Goal: Transaction & Acquisition: Purchase product/service

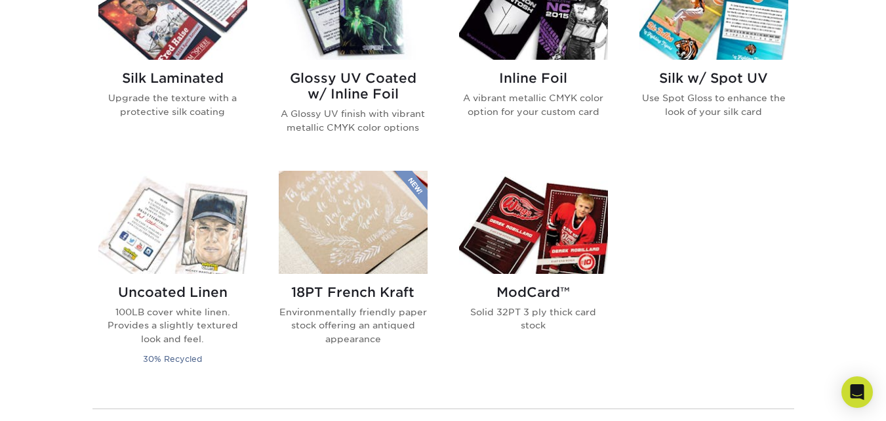
scroll to position [918, 0]
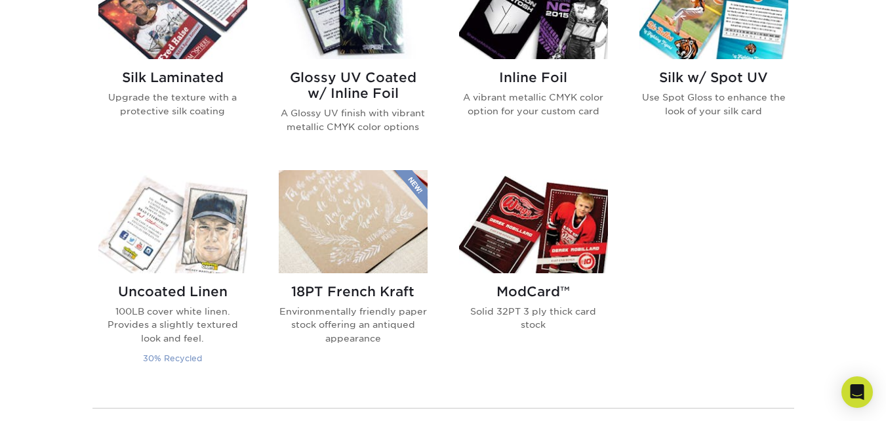
click at [195, 306] on p "100LB cover white linen. Provides a slightly textured look and feel." at bounding box center [172, 324] width 149 height 40
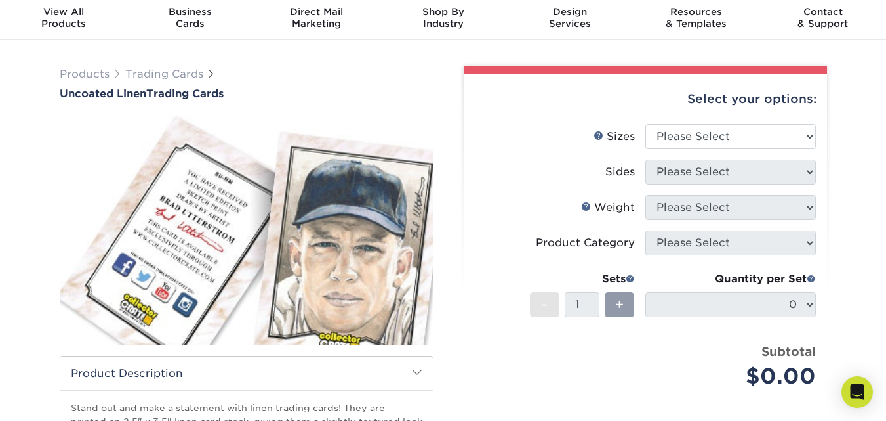
scroll to position [66, 0]
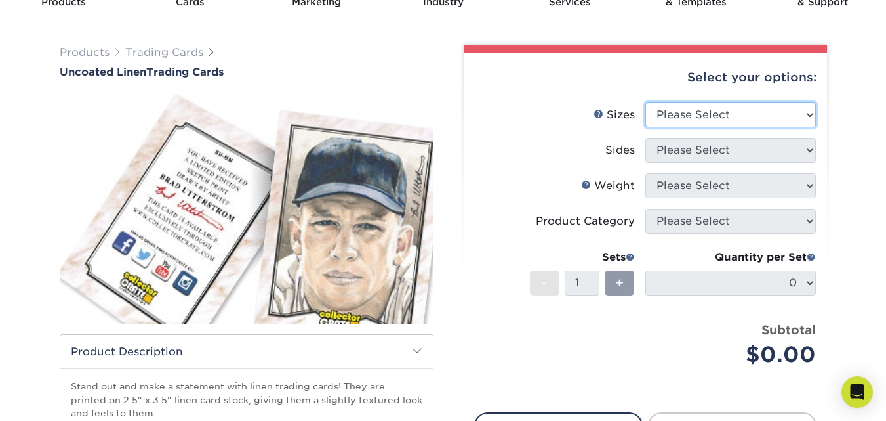
click at [812, 112] on select "Please Select 2.5" x 3.5"" at bounding box center [731, 114] width 171 height 25
select select "2.50x3.50"
click at [646, 102] on select "Please Select 2.5" x 3.5"" at bounding box center [731, 114] width 171 height 25
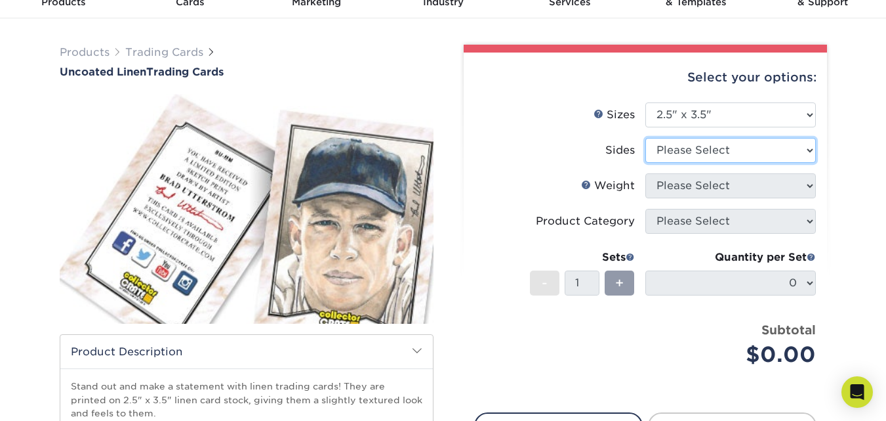
click at [808, 145] on select "Please Select Print Both Sides Print Front Only" at bounding box center [731, 150] width 171 height 25
select select "13abbda7-1d64-4f25-8bb2-c179b224825d"
click at [646, 138] on select "Please Select Print Both Sides Print Front Only" at bounding box center [731, 150] width 171 height 25
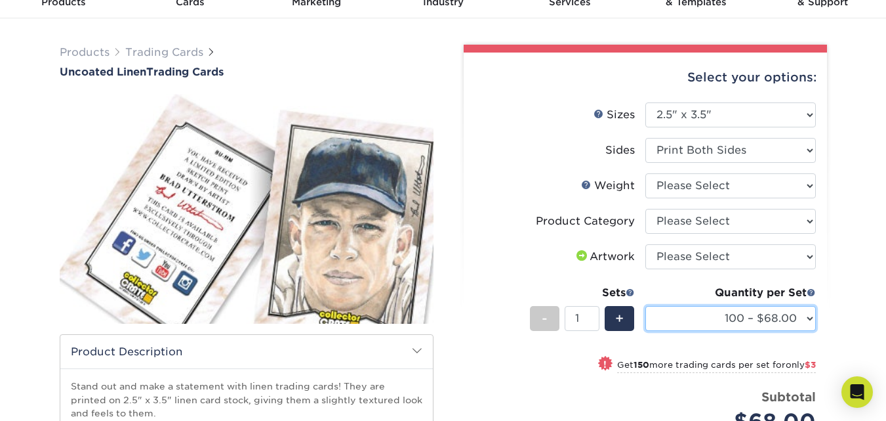
click at [807, 312] on select "100 – $68.00 250 – $71.00 500 – $78.00 1000 – $74.00 2500 – $118.00 5000 – $195…" at bounding box center [731, 318] width 171 height 25
click at [535, 237] on li "Product Category Please Select Trading Cards" at bounding box center [645, 226] width 341 height 35
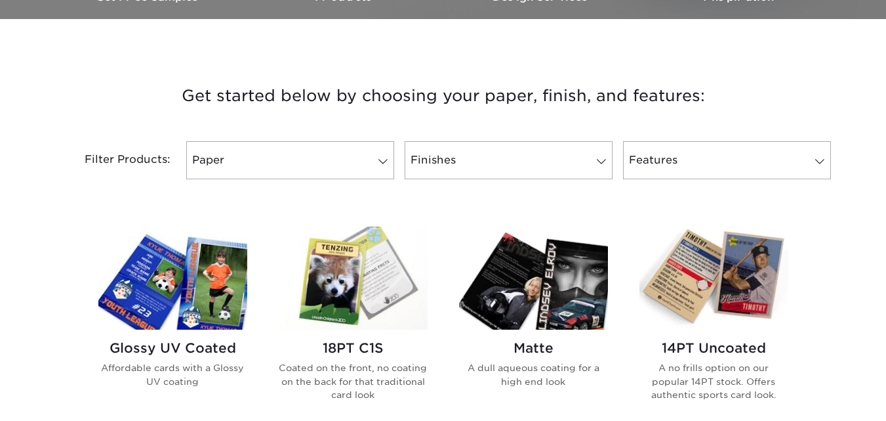
scroll to position [459, 0]
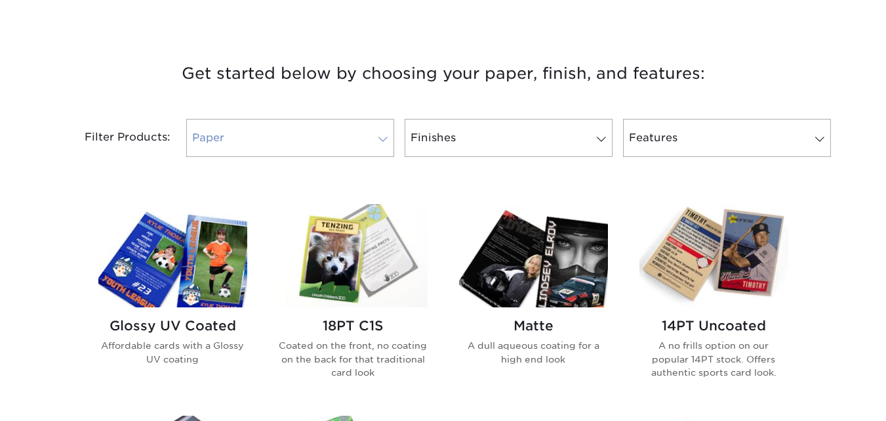
click at [382, 134] on span at bounding box center [383, 139] width 18 height 10
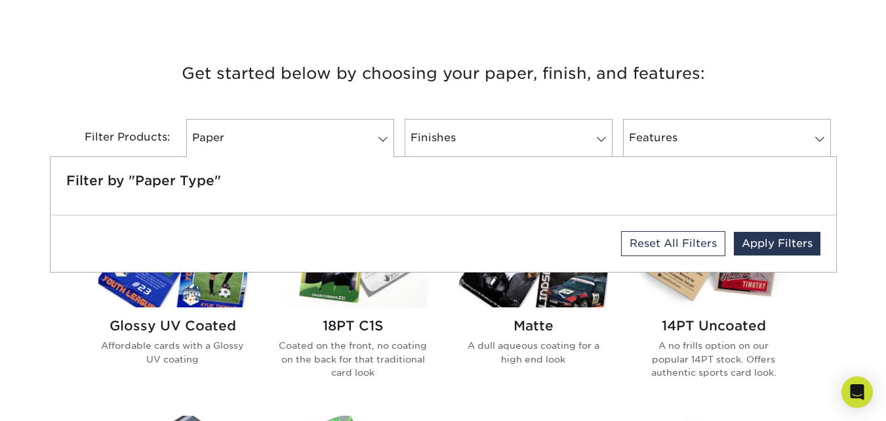
click at [125, 93] on h3 "Get started below by choosing your paper, finish, and features:" at bounding box center [444, 73] width 768 height 59
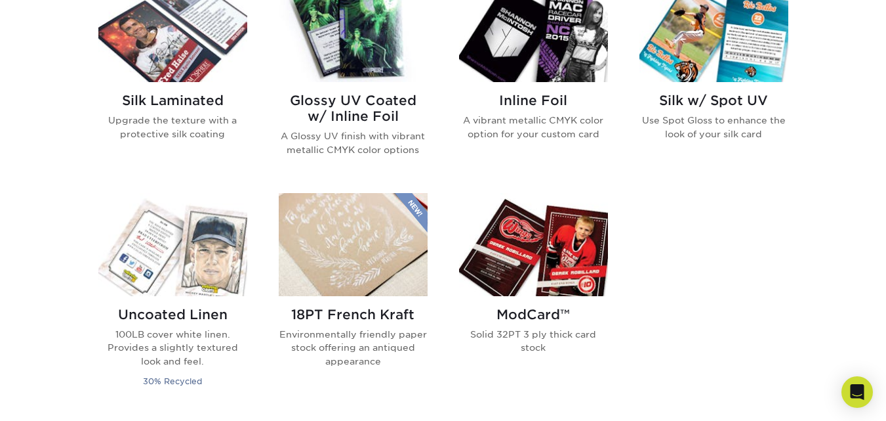
scroll to position [918, 0]
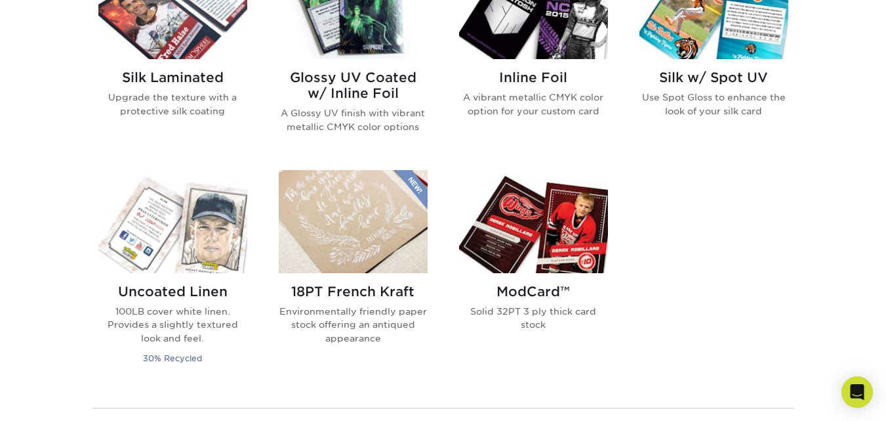
click at [539, 289] on h2 "ModCard™" at bounding box center [533, 291] width 149 height 16
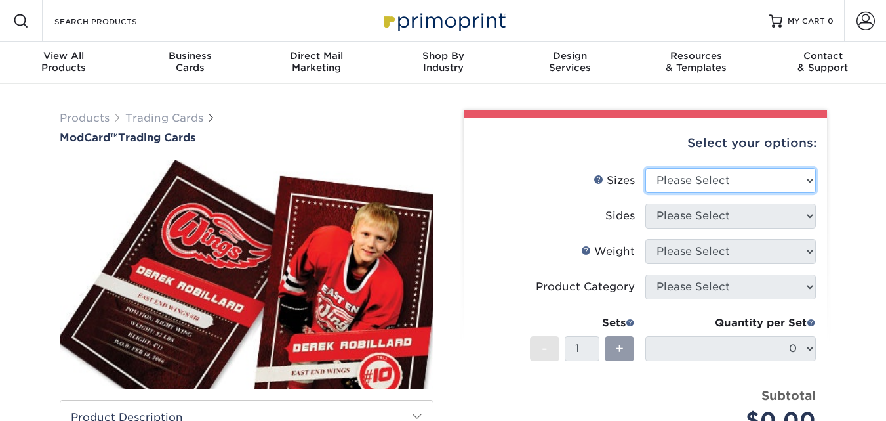
click at [808, 176] on select "Please Select 2.5" x 3.5"" at bounding box center [731, 180] width 171 height 25
select select "2.50x3.50"
click at [646, 168] on select "Please Select 2.5" x 3.5"" at bounding box center [731, 180] width 171 height 25
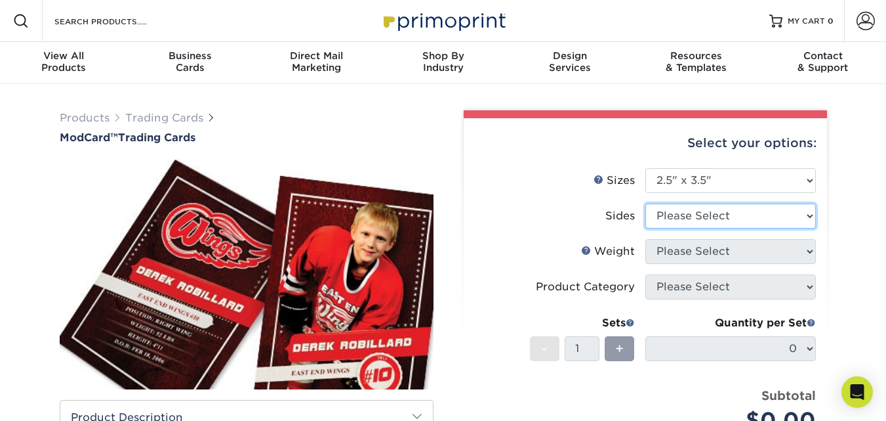
click at [808, 210] on select "Please Select Print Both Sides Print Front Only" at bounding box center [731, 215] width 171 height 25
select select "13abbda7-1d64-4f25-8bb2-c179b224825d"
click at [646, 203] on select "Please Select Print Both Sides Print Front Only" at bounding box center [731, 215] width 171 height 25
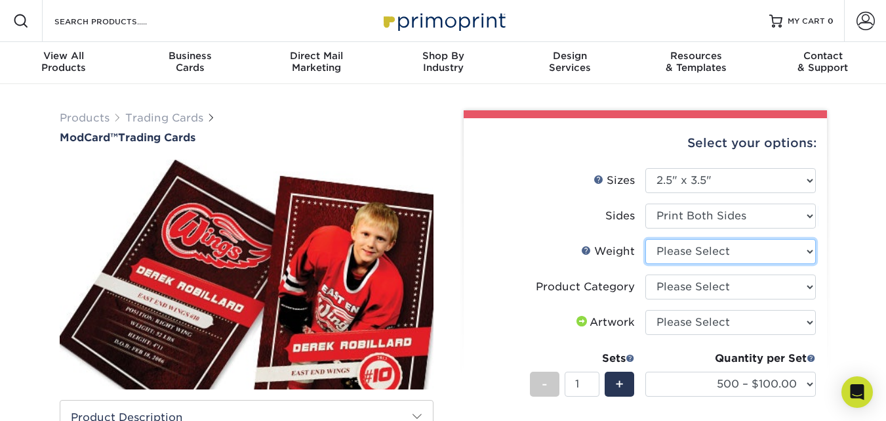
click at [812, 250] on select "Please Select 32PTUCBLK" at bounding box center [731, 251] width 171 height 25
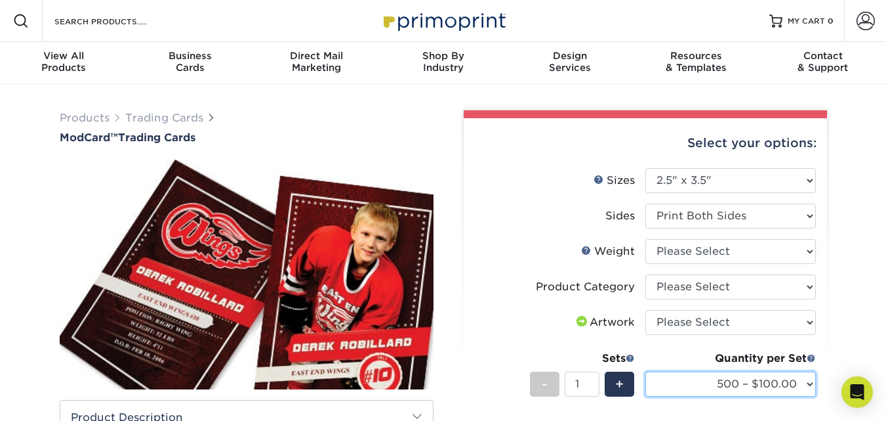
click at [808, 381] on select "500 – $100.00 1000 – $153.00" at bounding box center [731, 383] width 171 height 25
